Goal: Find specific page/section: Find specific page/section

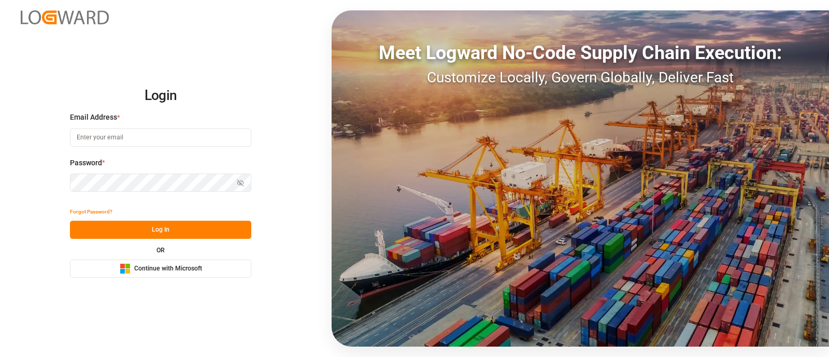
click at [159, 268] on span "Continue with Microsoft" at bounding box center [168, 268] width 68 height 9
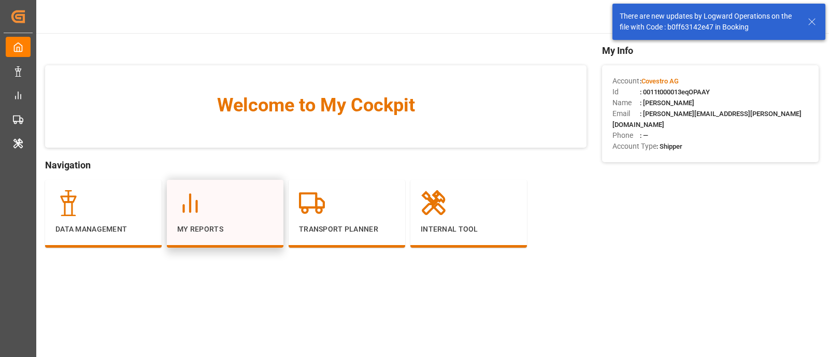
click at [220, 217] on div "My Reports" at bounding box center [225, 212] width 96 height 45
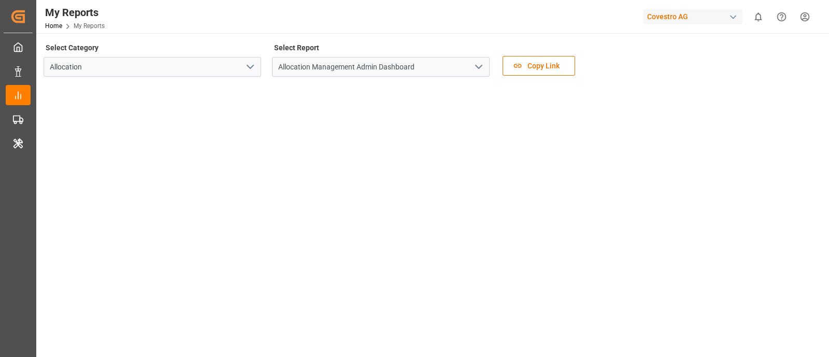
click at [476, 68] on icon "open menu" at bounding box center [479, 67] width 12 height 12
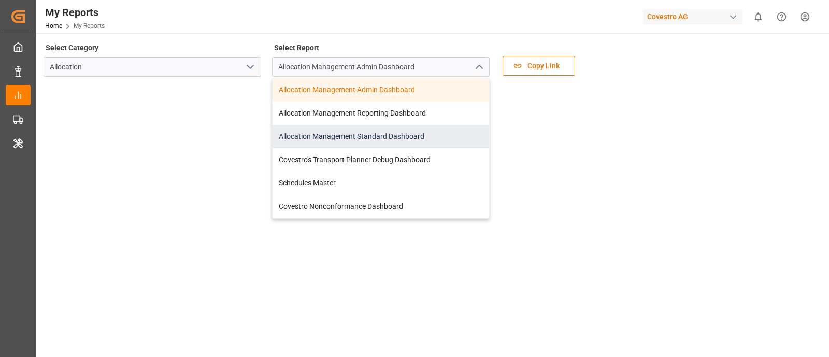
click at [412, 134] on div "Allocation Management Standard Dashboard" at bounding box center [381, 136] width 217 height 23
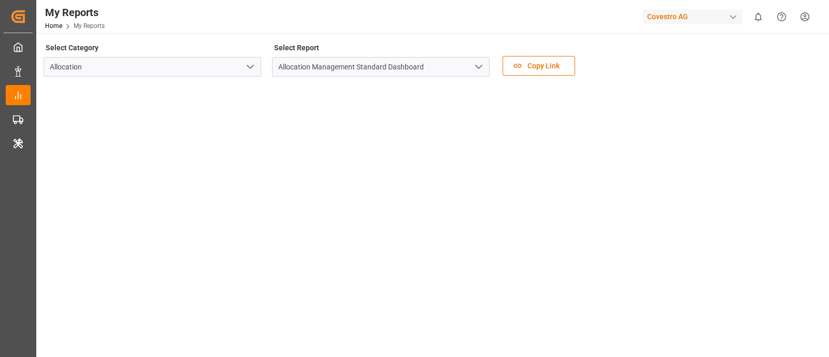
click at [647, 84] on div at bounding box center [432, 286] width 777 height 405
click at [520, 35] on div "Select Category Allocation Select Report Allocation Management Standard Dashboa…" at bounding box center [431, 323] width 791 height 581
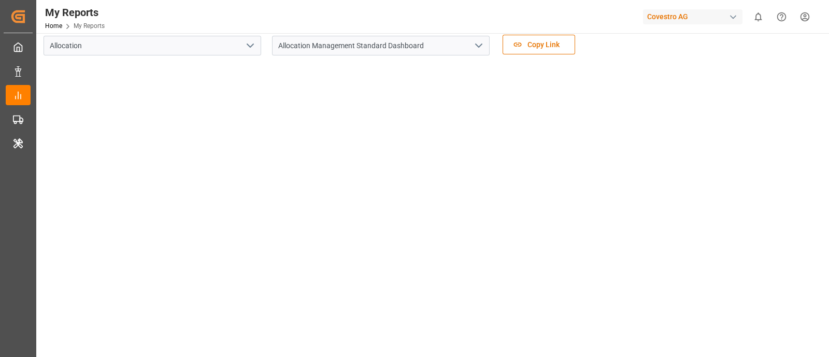
scroll to position [21, 0]
click at [822, 146] on main "Select Category Allocation Select Report Allocation Management Standard Dashboa…" at bounding box center [431, 244] width 791 height 449
click at [821, 180] on main "Select Category Allocation Select Report Allocation Management Standard Dashboa…" at bounding box center [431, 244] width 791 height 449
click at [671, 18] on div "Covestro AG" at bounding box center [693, 16] width 100 height 15
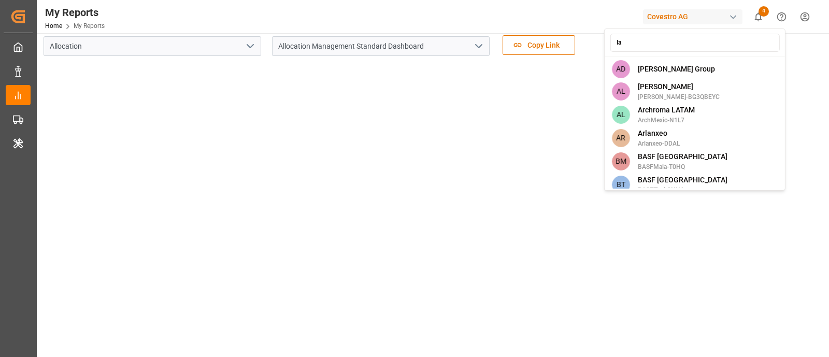
type input "lan"
